Goal: Task Accomplishment & Management: Manage account settings

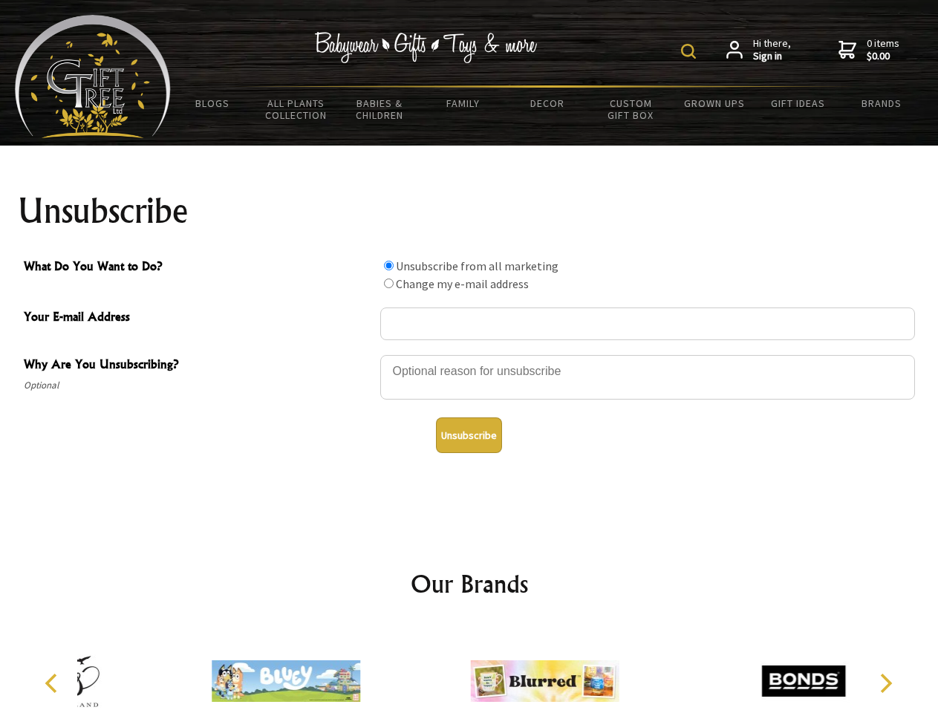
click at [691, 51] on img at bounding box center [688, 51] width 15 height 15
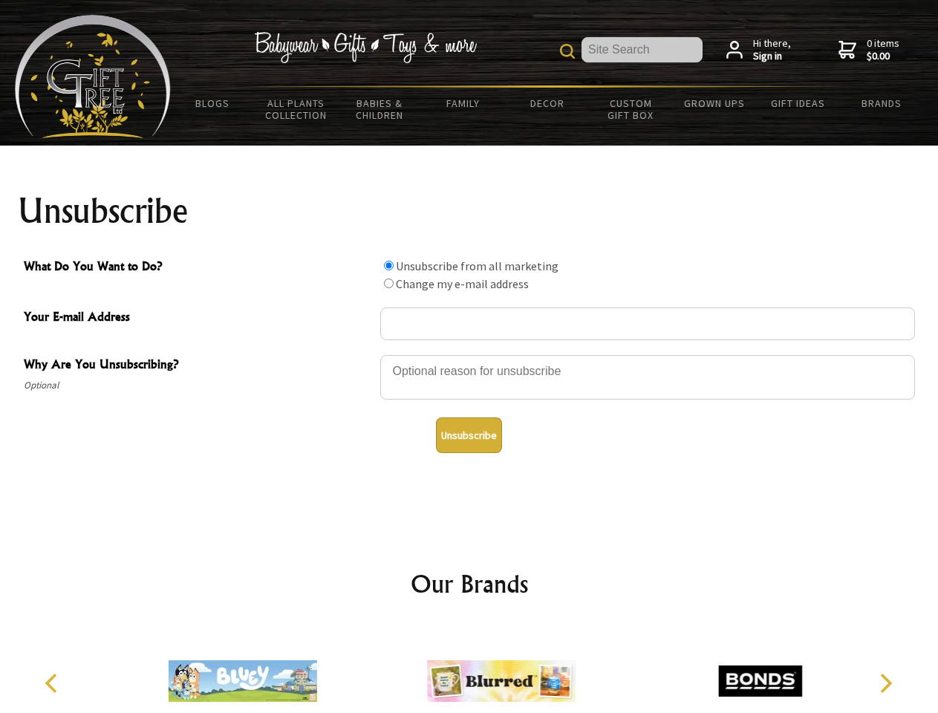
click at [469, 354] on div at bounding box center [647, 380] width 535 height 52
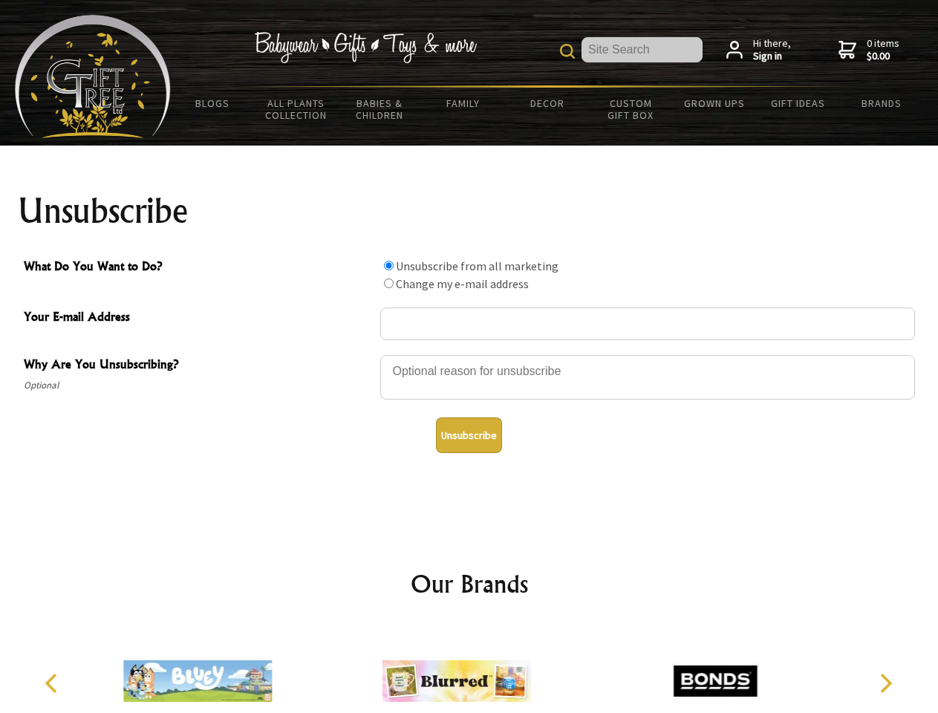
click at [388, 265] on input "What Do You Want to Do?" at bounding box center [389, 266] width 10 height 10
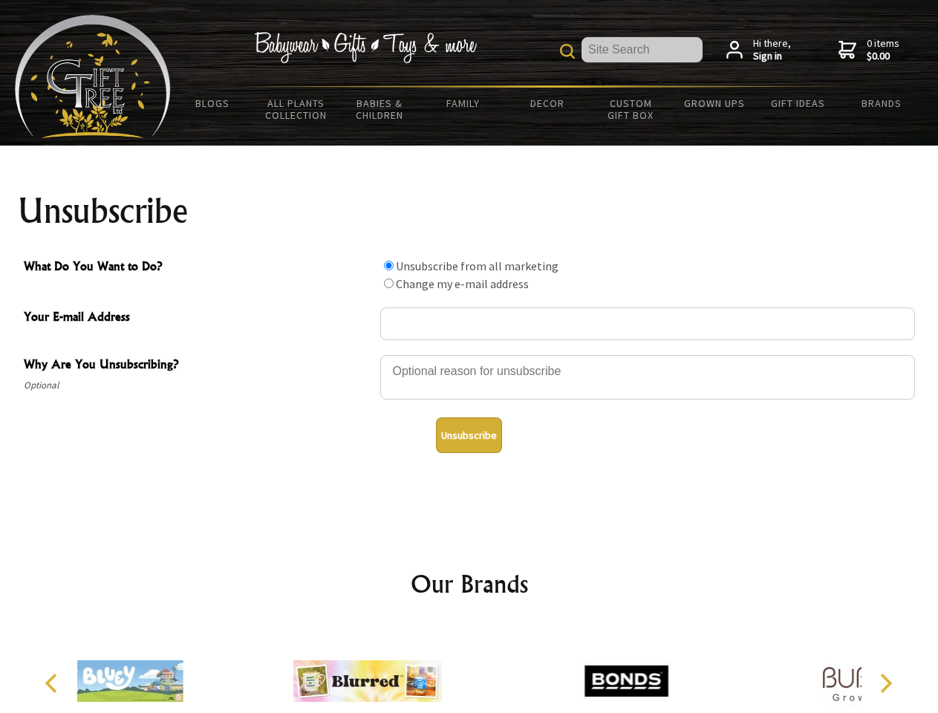
click at [388, 283] on input "What Do You Want to Do?" at bounding box center [389, 284] width 10 height 10
radio input "true"
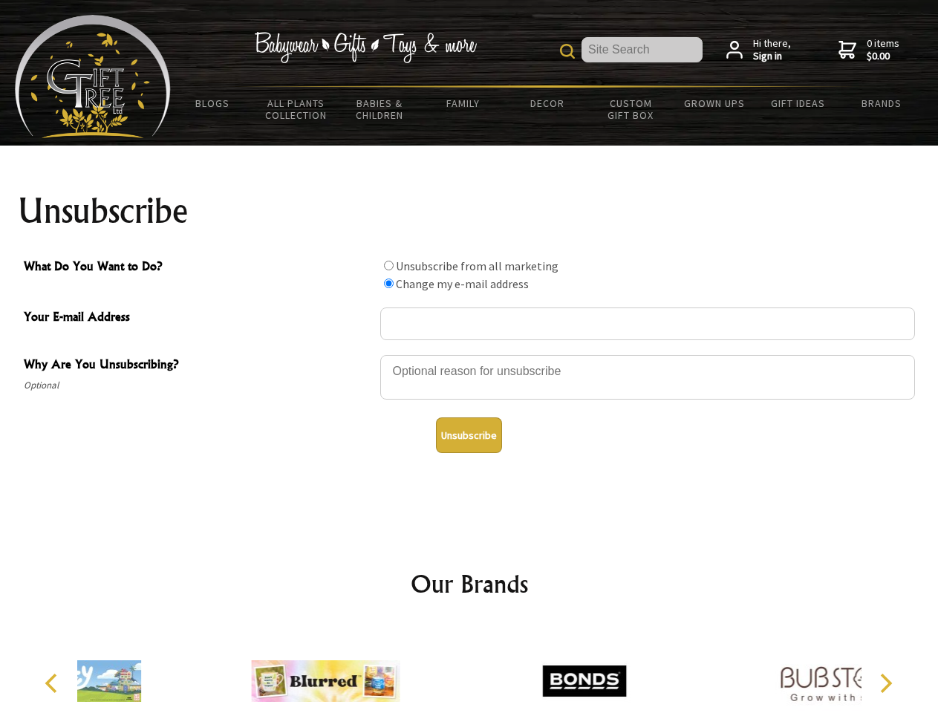
click at [469, 435] on button "Unsubscribe" at bounding box center [469, 435] width 66 height 36
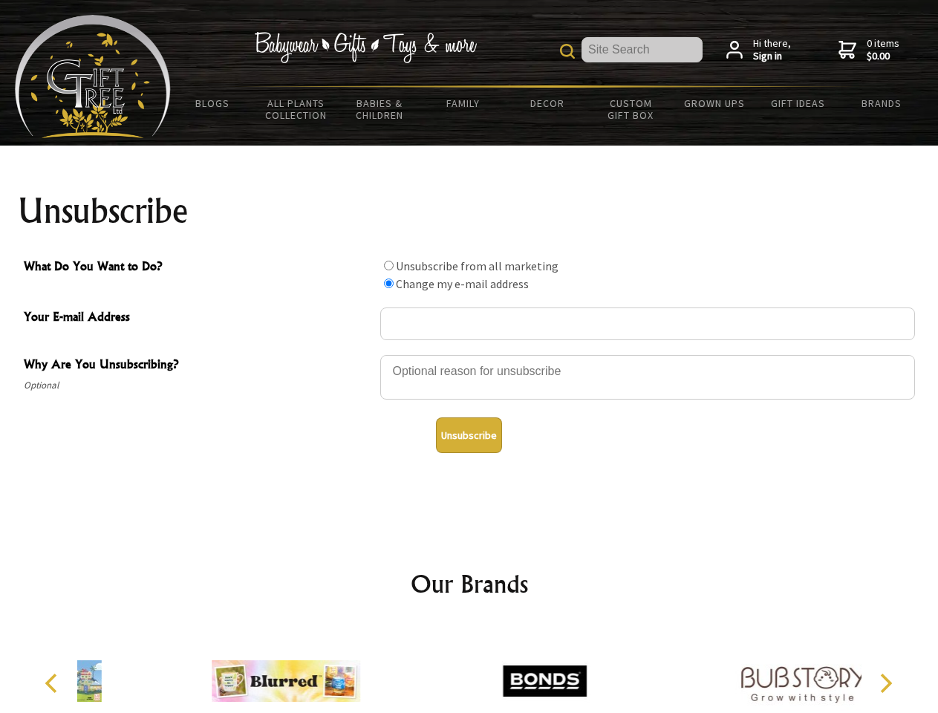
click at [53, 683] on icon "Previous" at bounding box center [52, 683] width 19 height 19
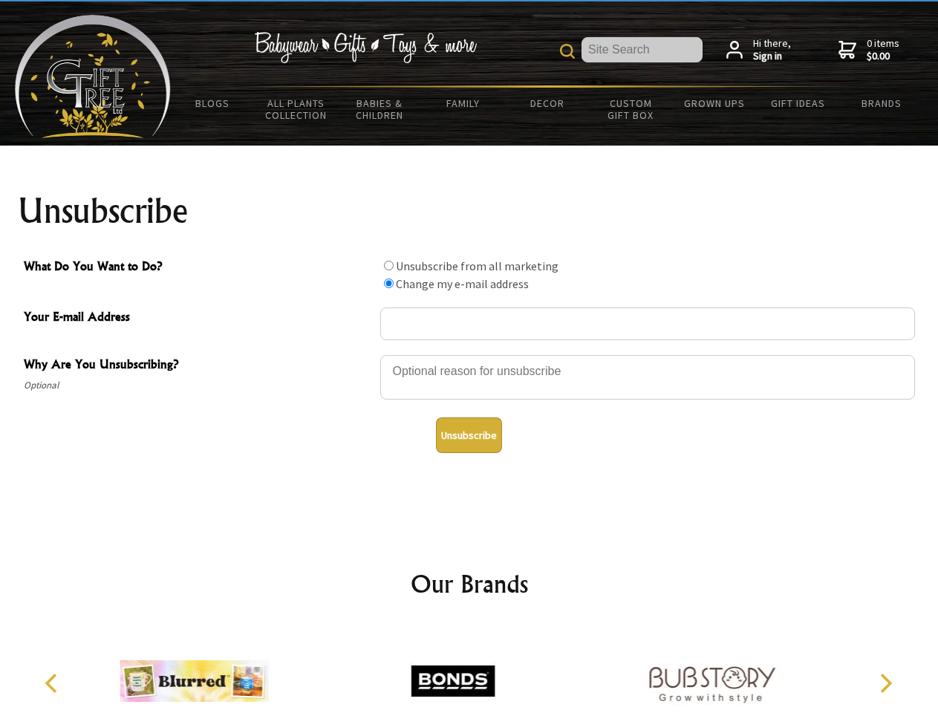
click at [885, 683] on icon "Next" at bounding box center [884, 683] width 19 height 19
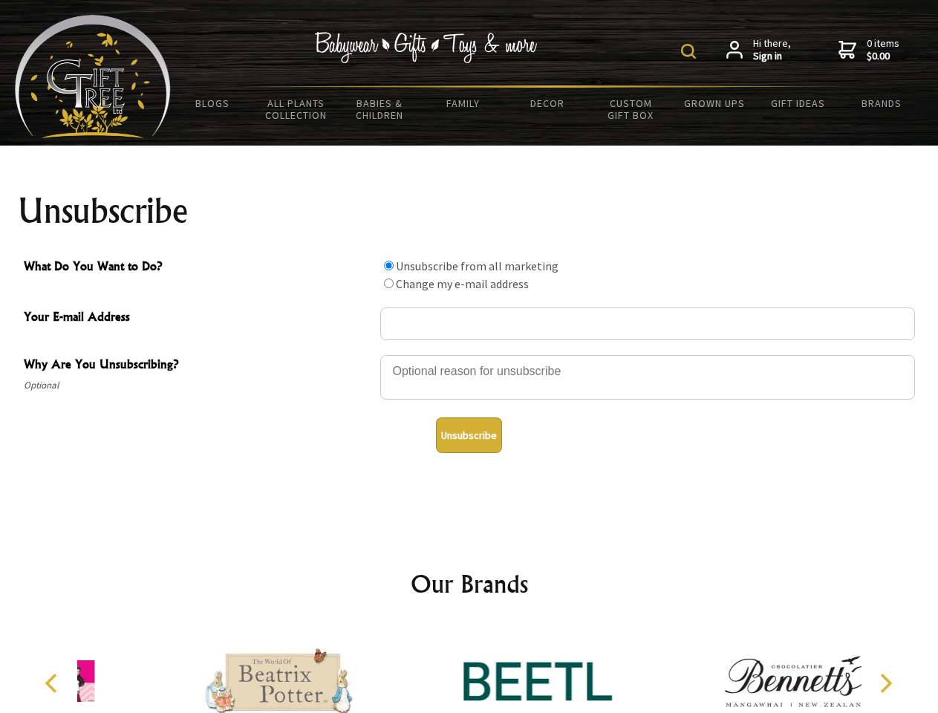
click at [691, 51] on img at bounding box center [688, 51] width 15 height 15
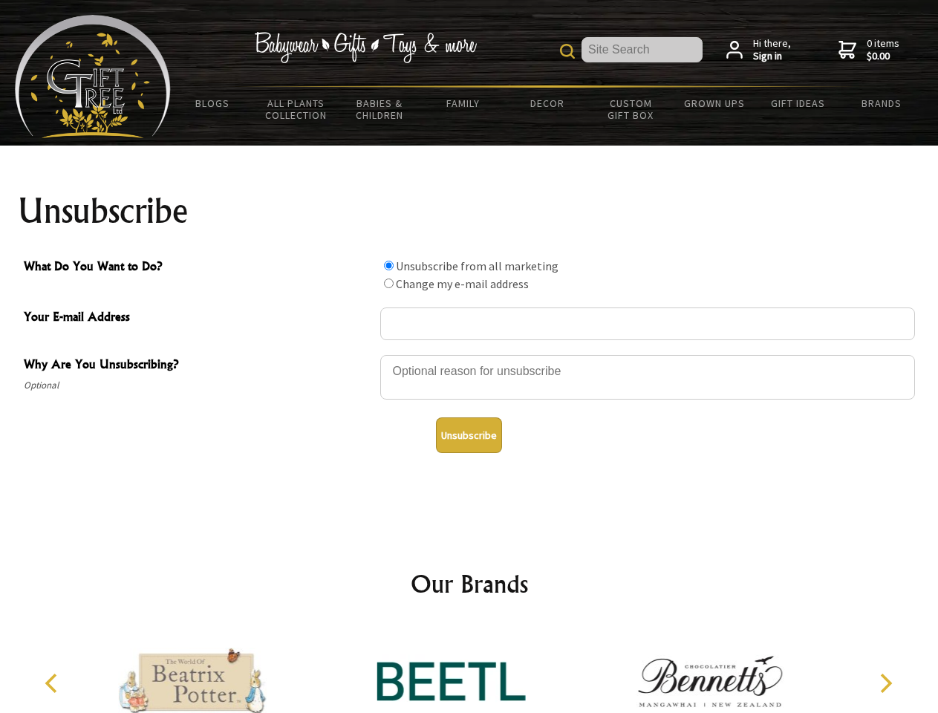
click at [469, 354] on div at bounding box center [647, 380] width 535 height 52
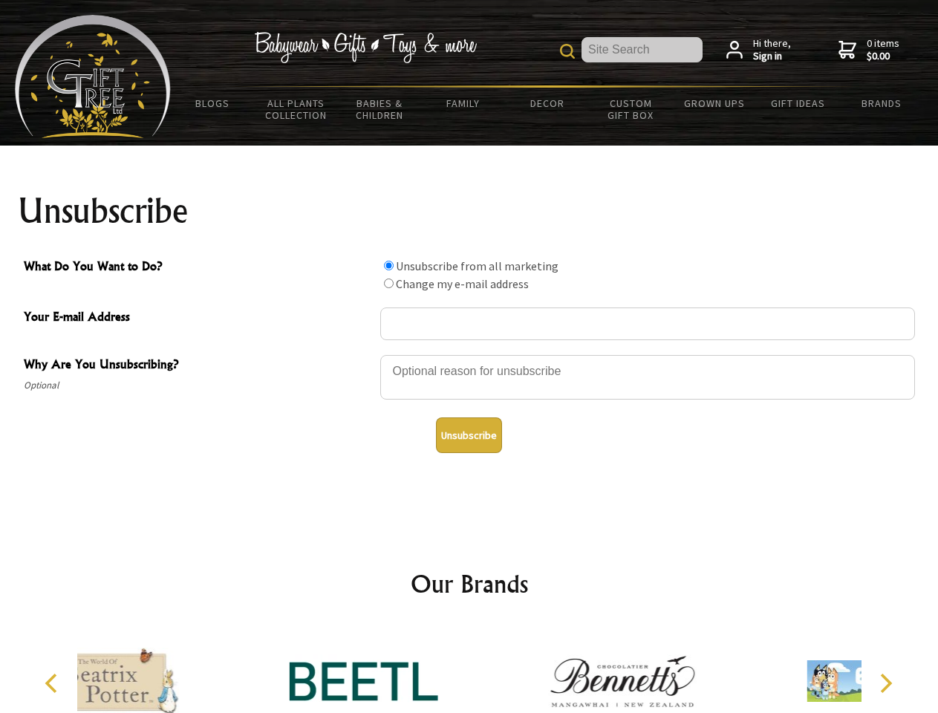
click at [388, 265] on input "What Do You Want to Do?" at bounding box center [389, 266] width 10 height 10
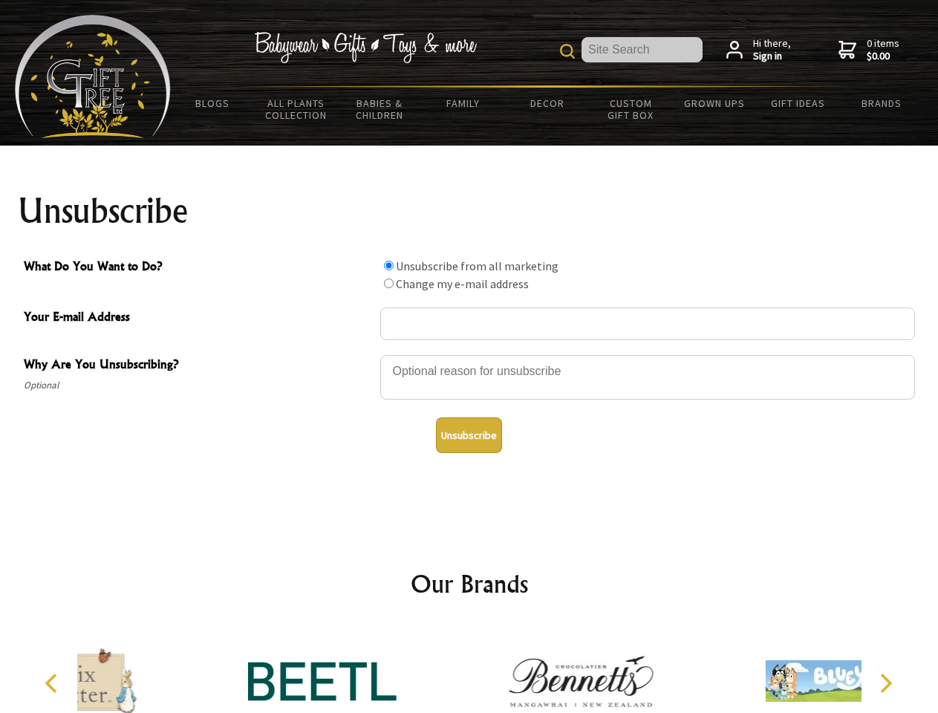
click at [388, 283] on input "What Do You Want to Do?" at bounding box center [389, 284] width 10 height 10
radio input "true"
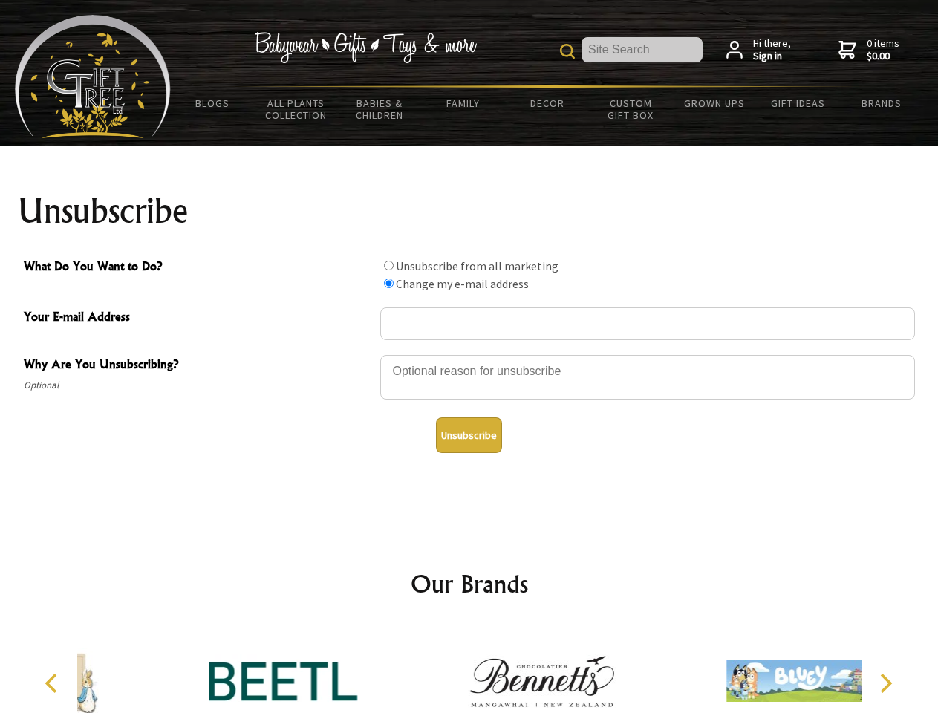
click at [469, 435] on button "Unsubscribe" at bounding box center [469, 435] width 66 height 36
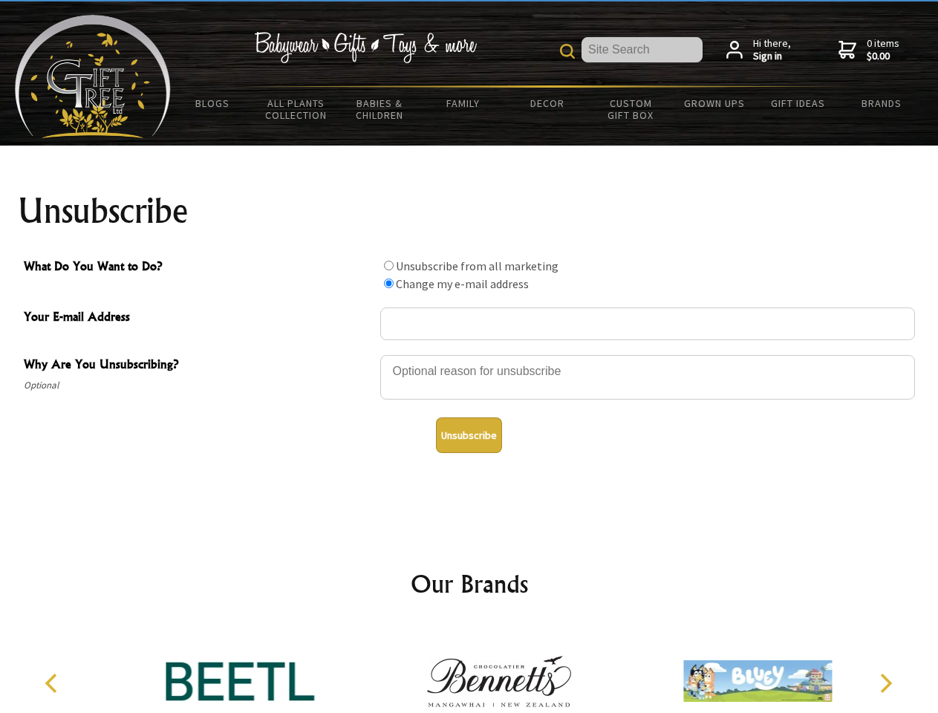
click at [53, 683] on icon "Previous" at bounding box center [52, 683] width 19 height 19
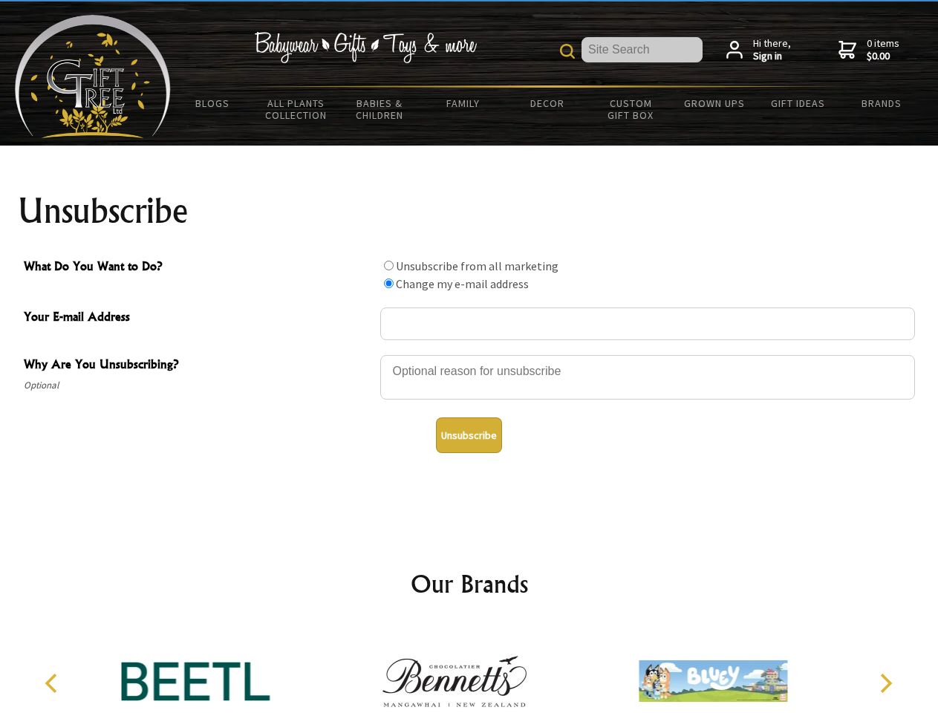
click at [885, 683] on icon "Next" at bounding box center [884, 683] width 19 height 19
